Goal: Transaction & Acquisition: Purchase product/service

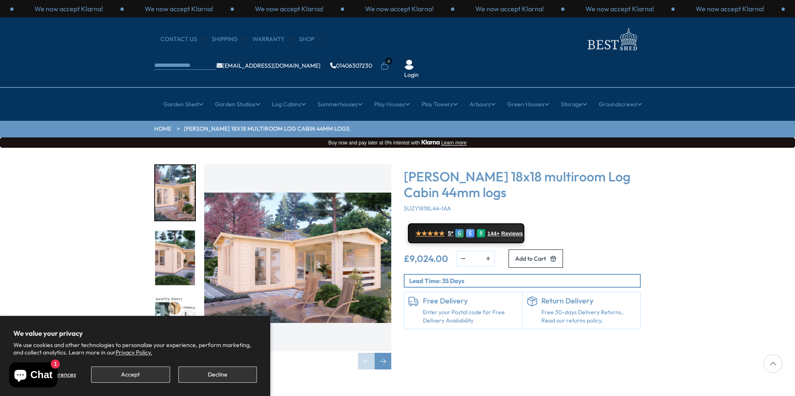
click at [293, 258] on img "1 / 7" at bounding box center [297, 258] width 187 height 187
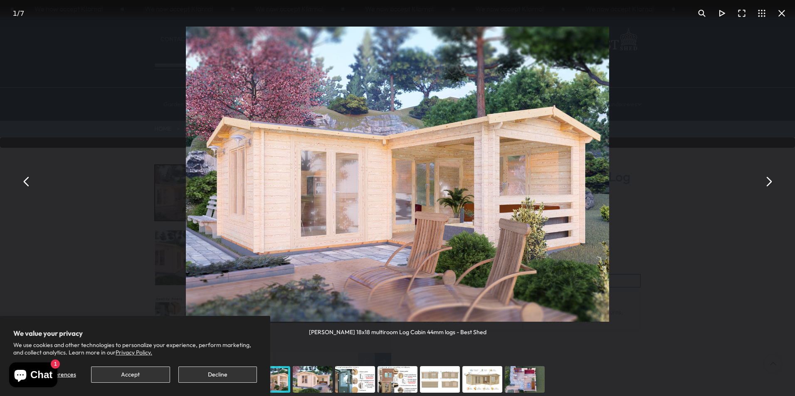
click at [765, 184] on button "You can close this modal content with the ESC key" at bounding box center [768, 182] width 20 height 20
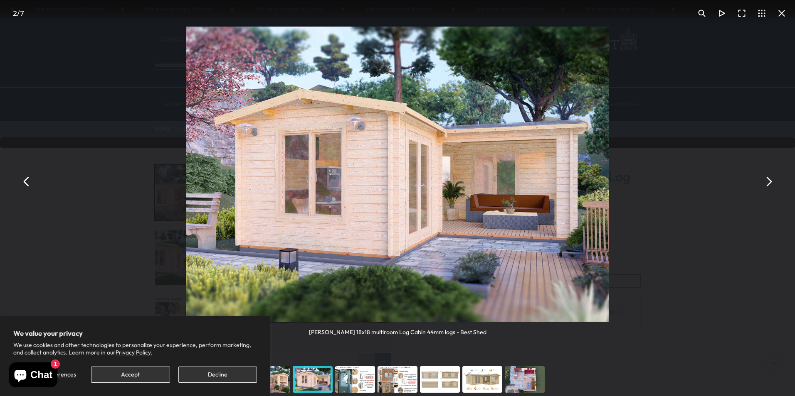
click at [765, 184] on button "You can close this modal content with the ESC key" at bounding box center [768, 182] width 20 height 20
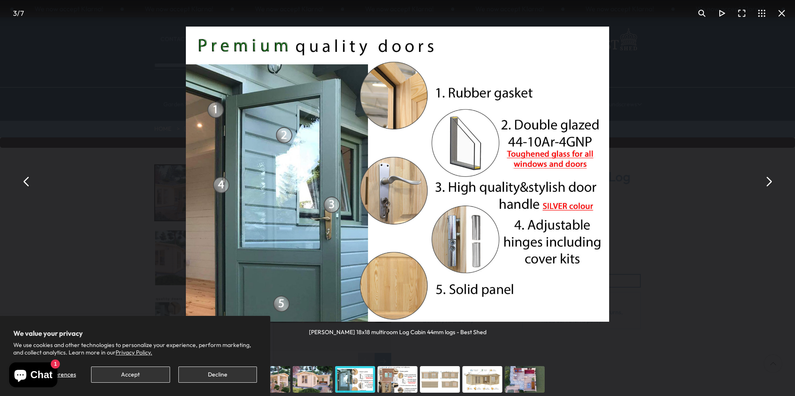
click at [765, 184] on button "You can close this modal content with the ESC key" at bounding box center [768, 182] width 20 height 20
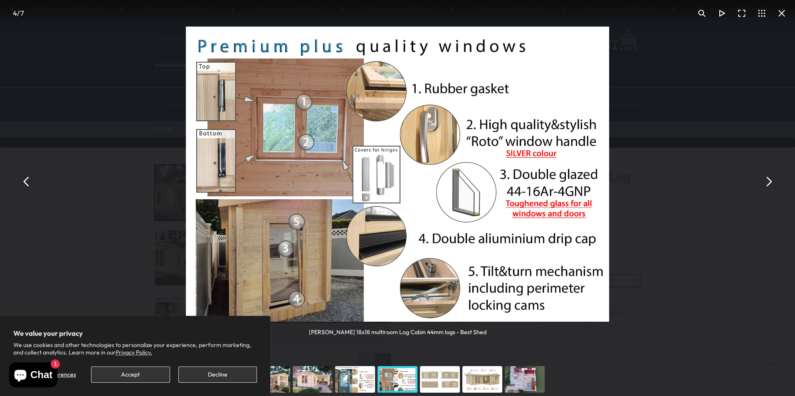
click at [765, 184] on button "You can close this modal content with the ESC key" at bounding box center [768, 182] width 20 height 20
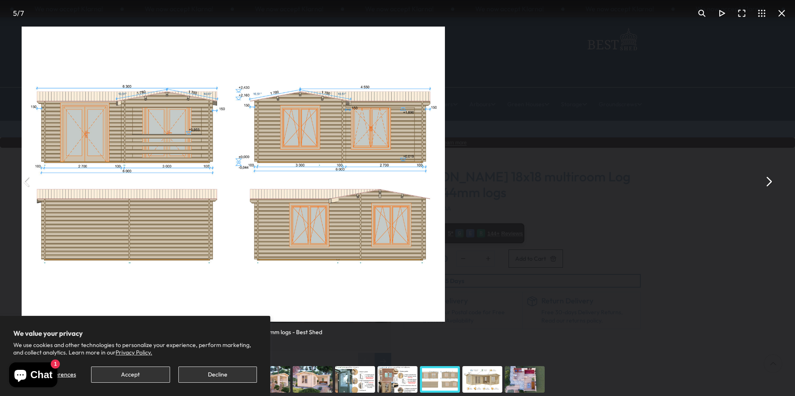
drag, startPoint x: 435, startPoint y: 157, endPoint x: 271, endPoint y: 264, distance: 196.1
click at [271, 264] on img "You can close this modal content with the ESC key" at bounding box center [233, 174] width 423 height 295
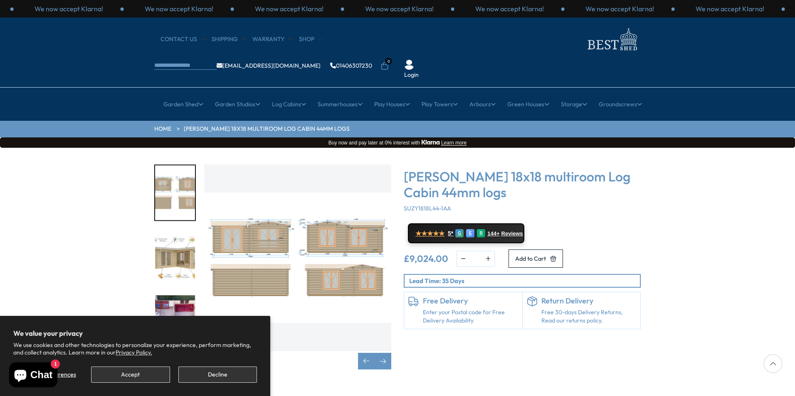
click at [92, 169] on div "Click To Expand Click To Expand Click To Expand Click To Expand Click To Expand…" at bounding box center [397, 273] width 795 height 251
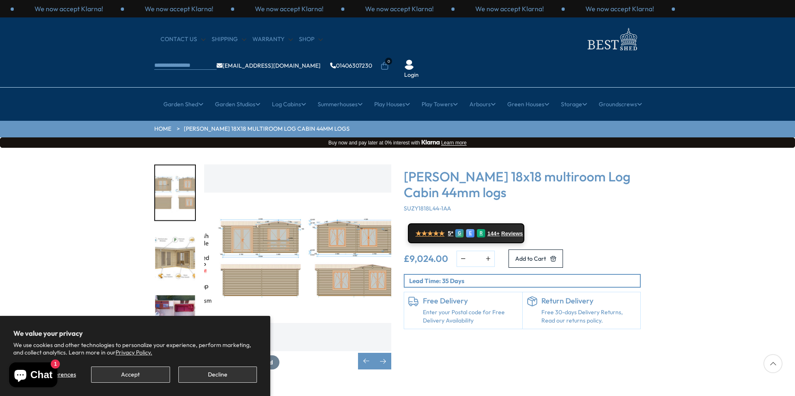
click at [267, 180] on img "5 / 7" at bounding box center [307, 258] width 187 height 187
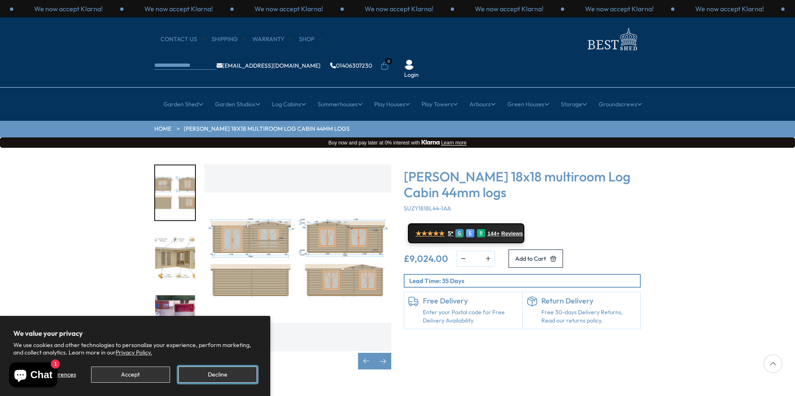
click at [236, 378] on button "Decline" at bounding box center [217, 375] width 79 height 16
